Goal: Find specific fact: Find specific fact

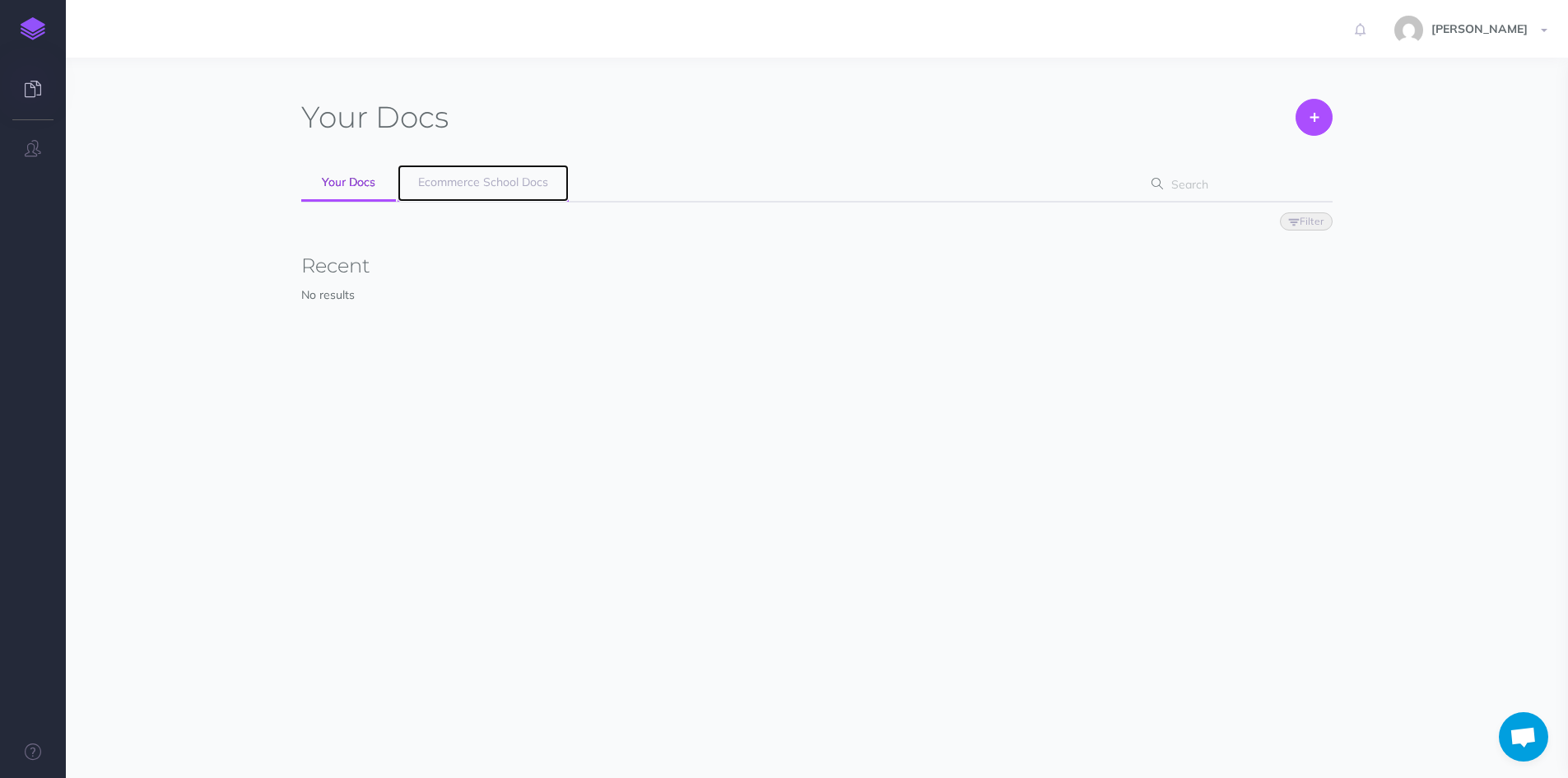
click at [473, 191] on link "Ecommerce School Docs" at bounding box center [483, 183] width 171 height 37
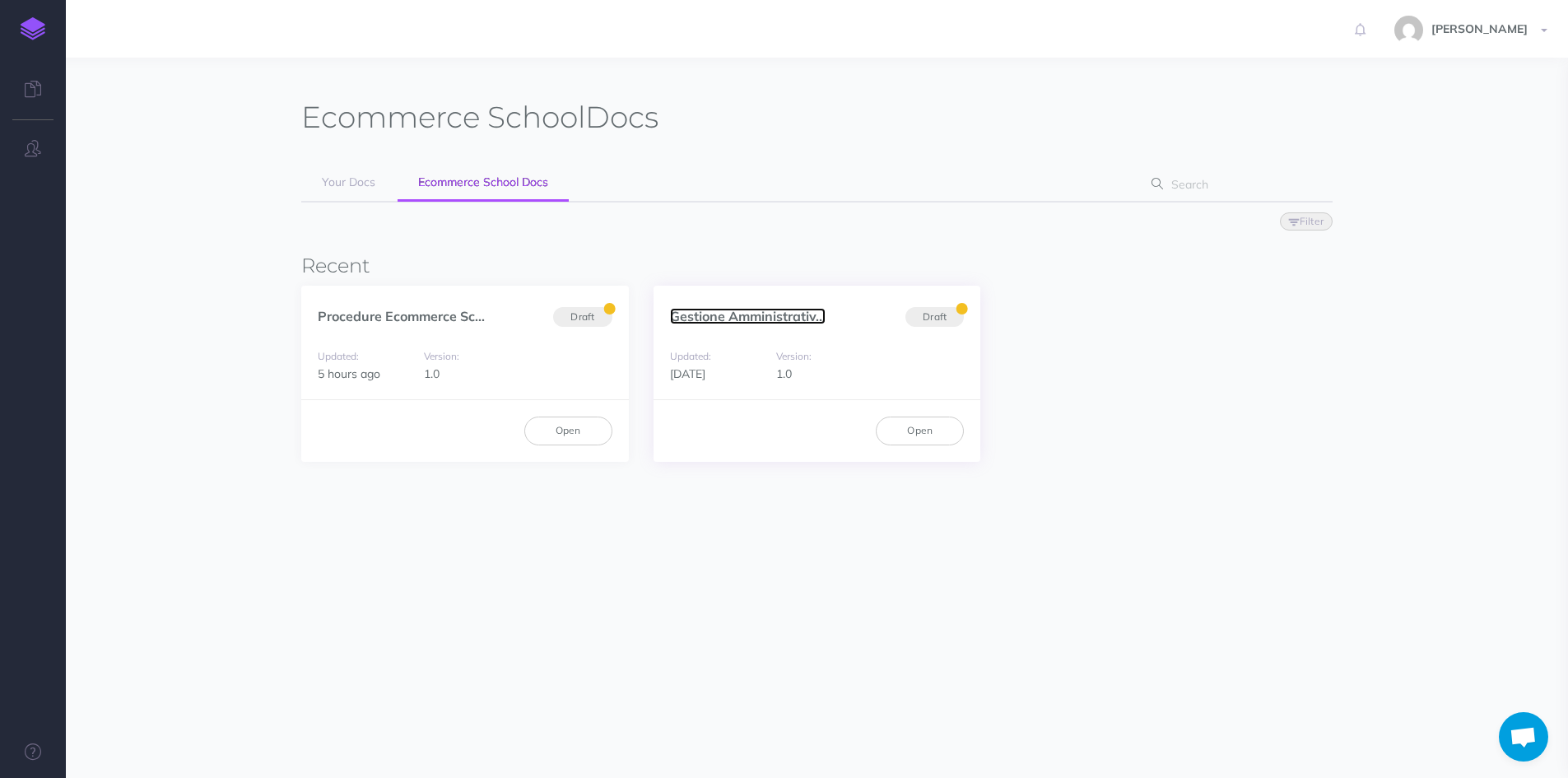
click at [688, 311] on link "Gestione Amministrativ..." at bounding box center [748, 317] width 156 height 17
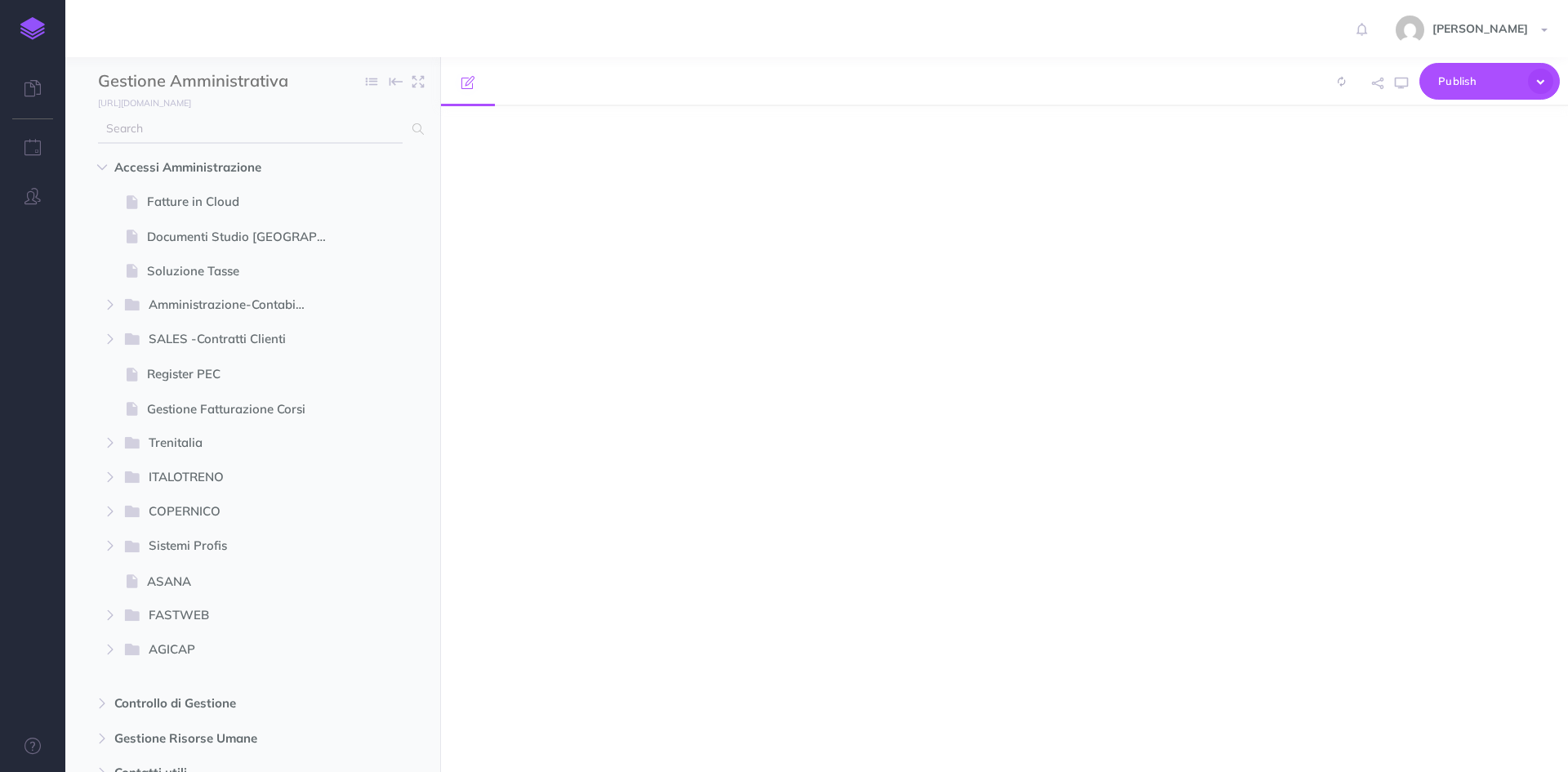
click at [173, 141] on input "text" at bounding box center [250, 129] width 305 height 30
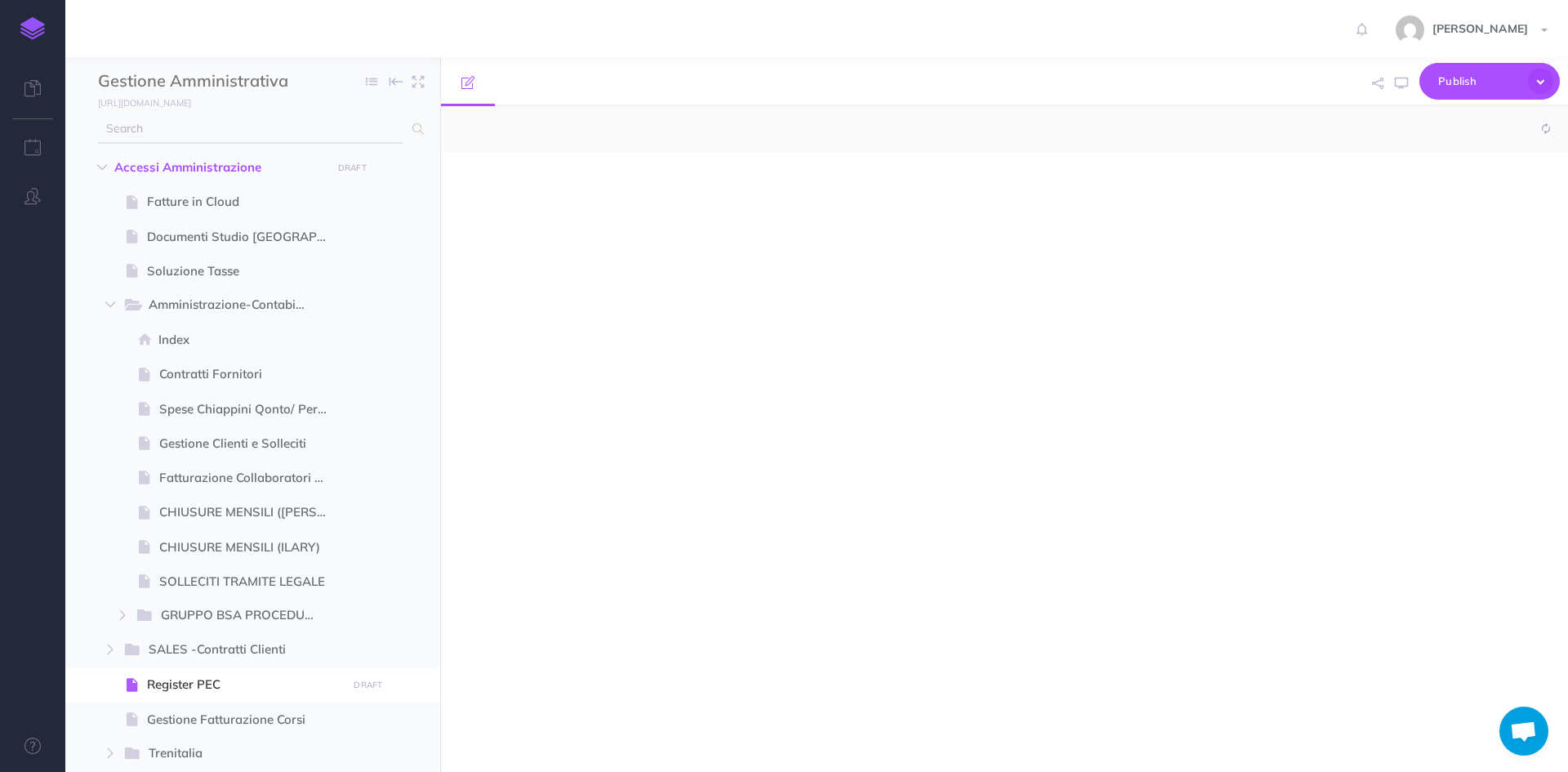
select select "null"
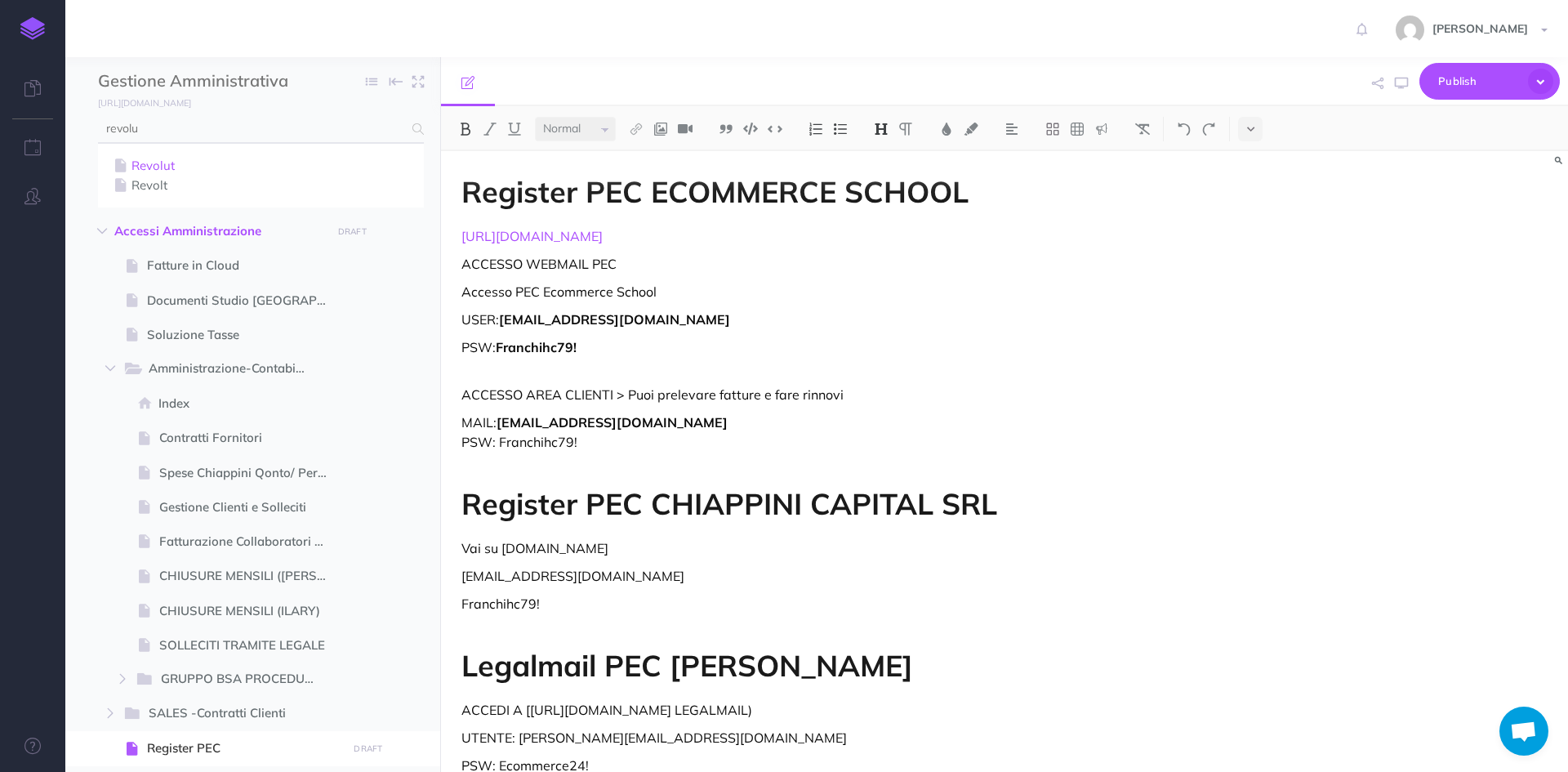
type input "revolu"
click at [155, 163] on link "Revolut" at bounding box center [260, 165] width 301 height 19
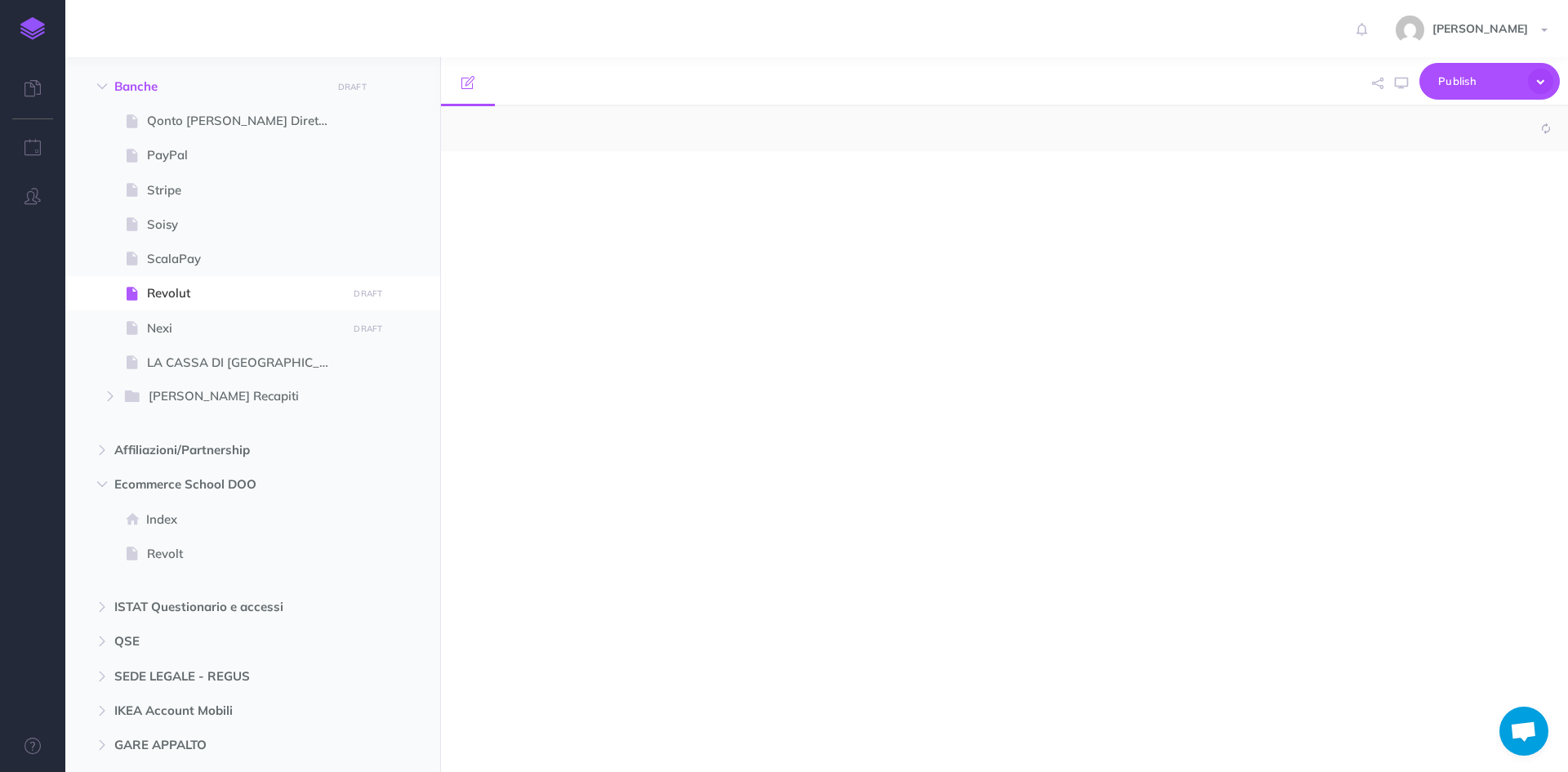
select select "null"
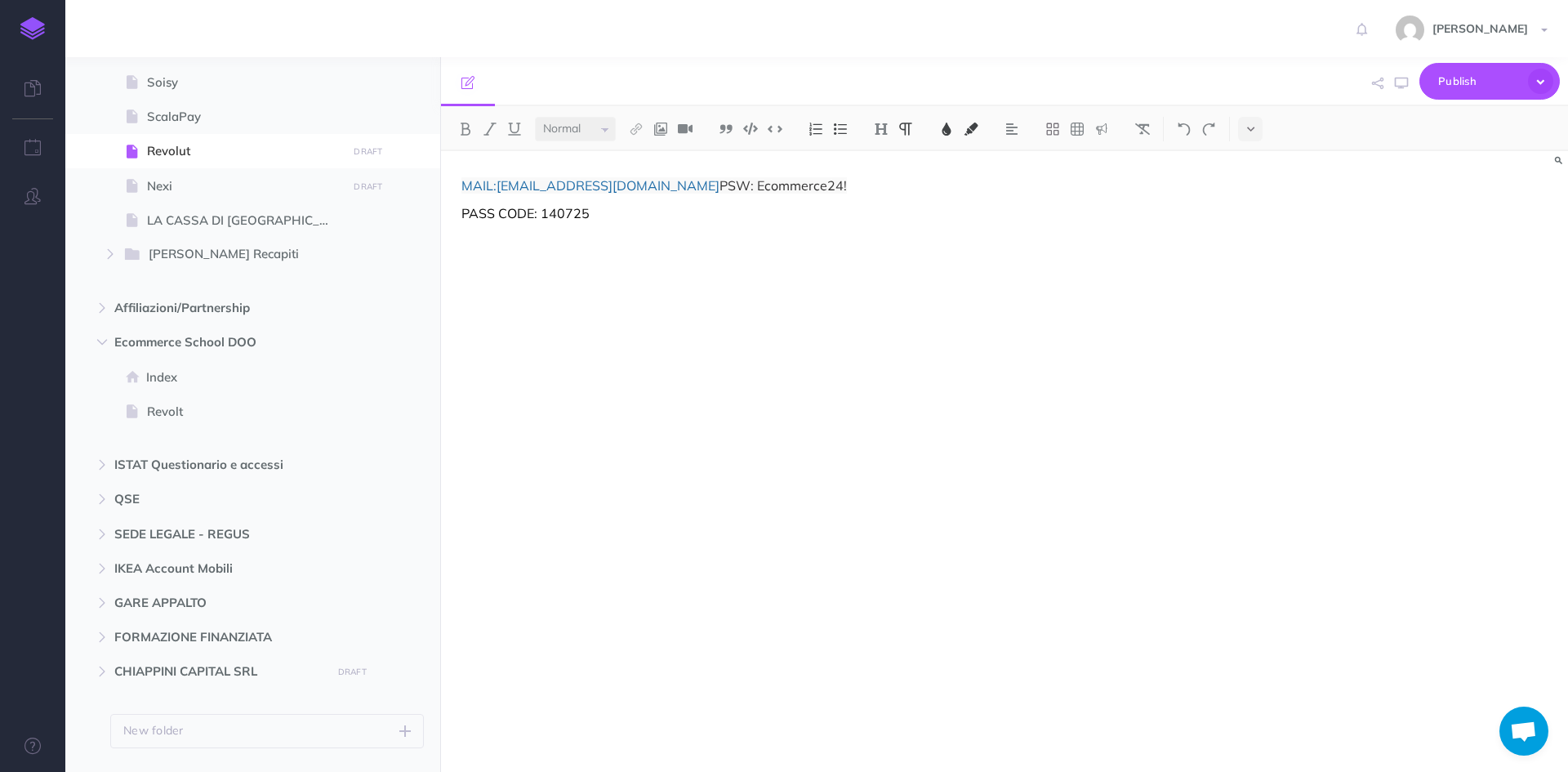
scroll to position [1988, 0]
drag, startPoint x: 798, startPoint y: 185, endPoint x: 698, endPoint y: 181, distance: 100.1
click at [698, 181] on p "MAIL: [EMAIL_ADDRESS][DOMAIN_NAME] PSW: Ecommerce24!" at bounding box center [835, 185] width 748 height 19
copy span "Ecommerce24!"
